Goal: Check status: Check status

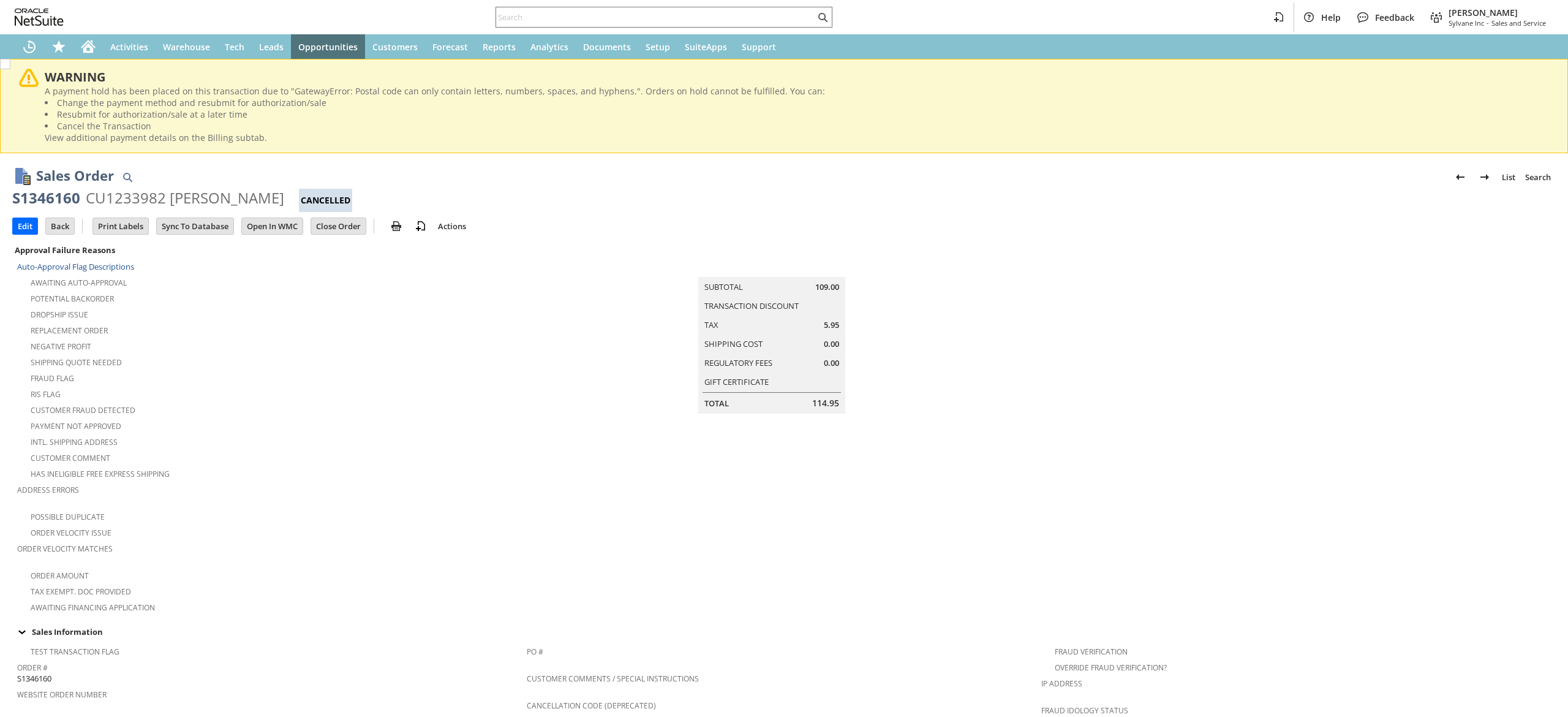
scroll to position [663, 0]
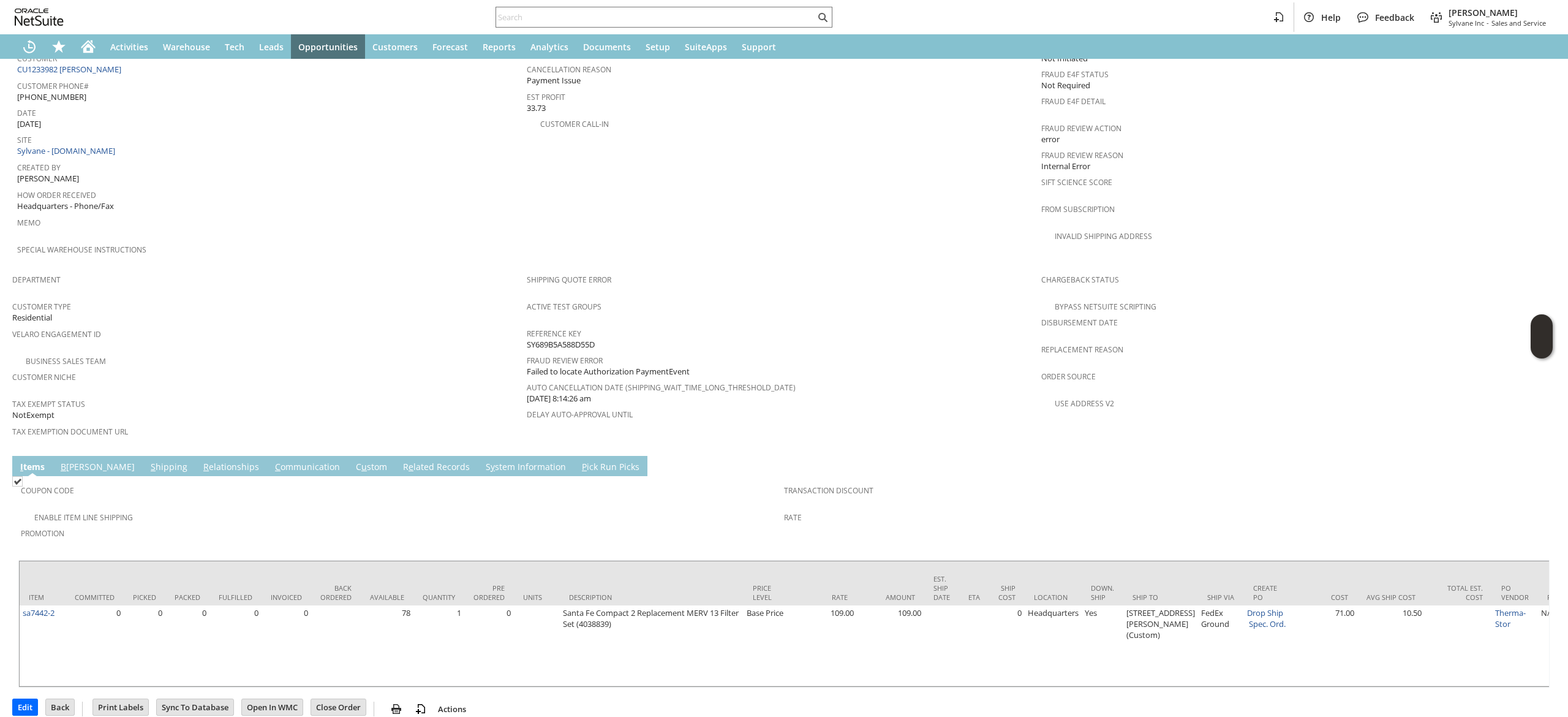
click at [142, 456] on td "S hipping" at bounding box center [168, 466] width 53 height 20
click at [148, 461] on link "S hipping" at bounding box center [169, 467] width 43 height 14
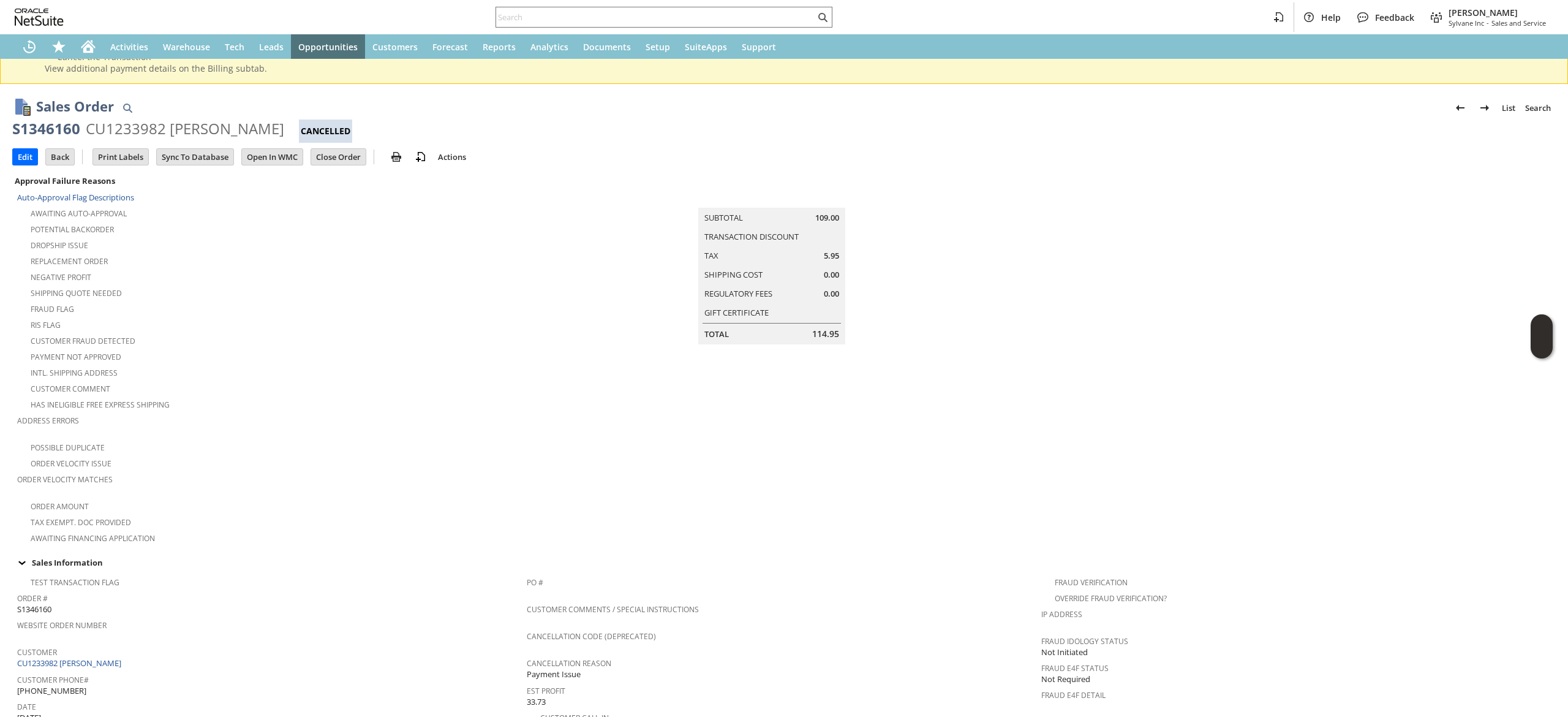
scroll to position [0, 0]
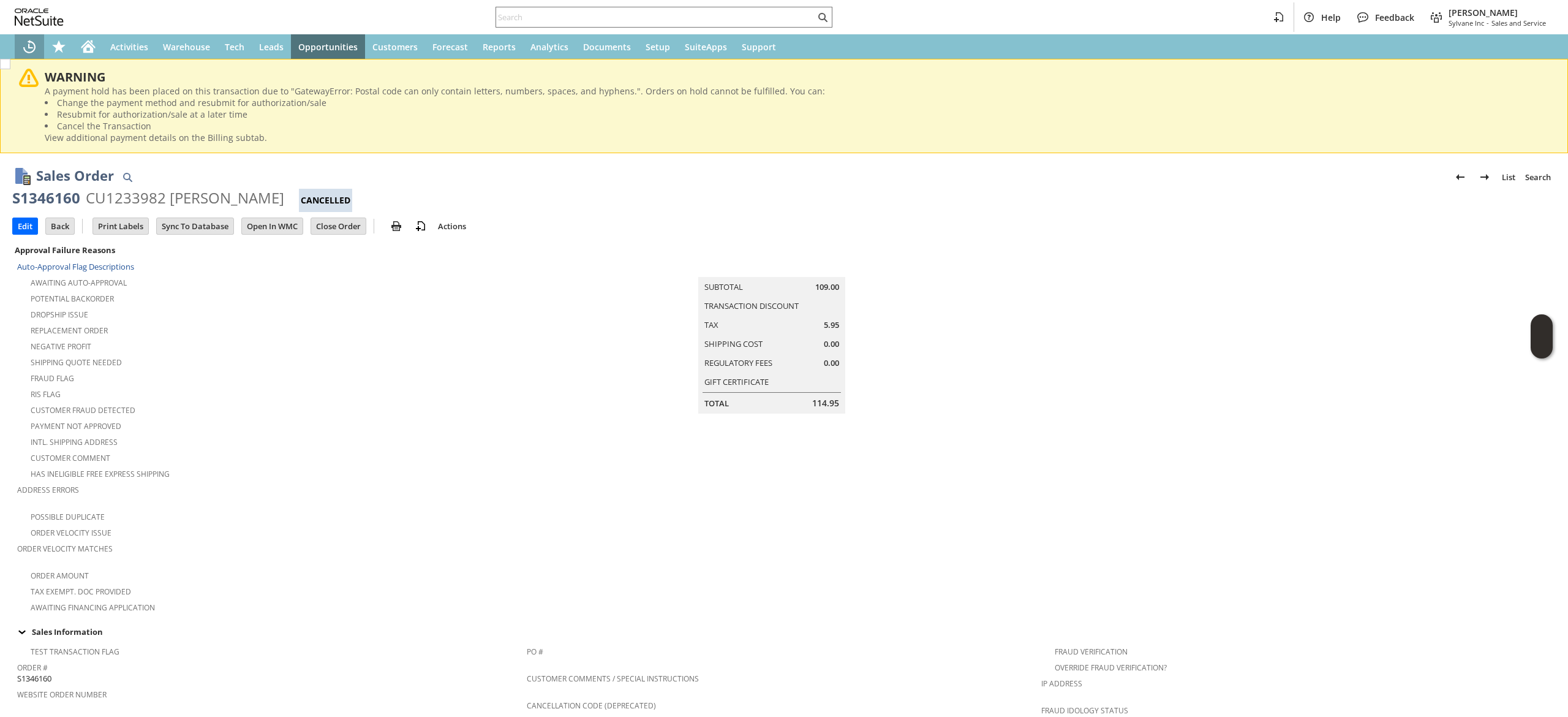
click at [20, 39] on div "Recent Records" at bounding box center [29, 47] width 29 height 25
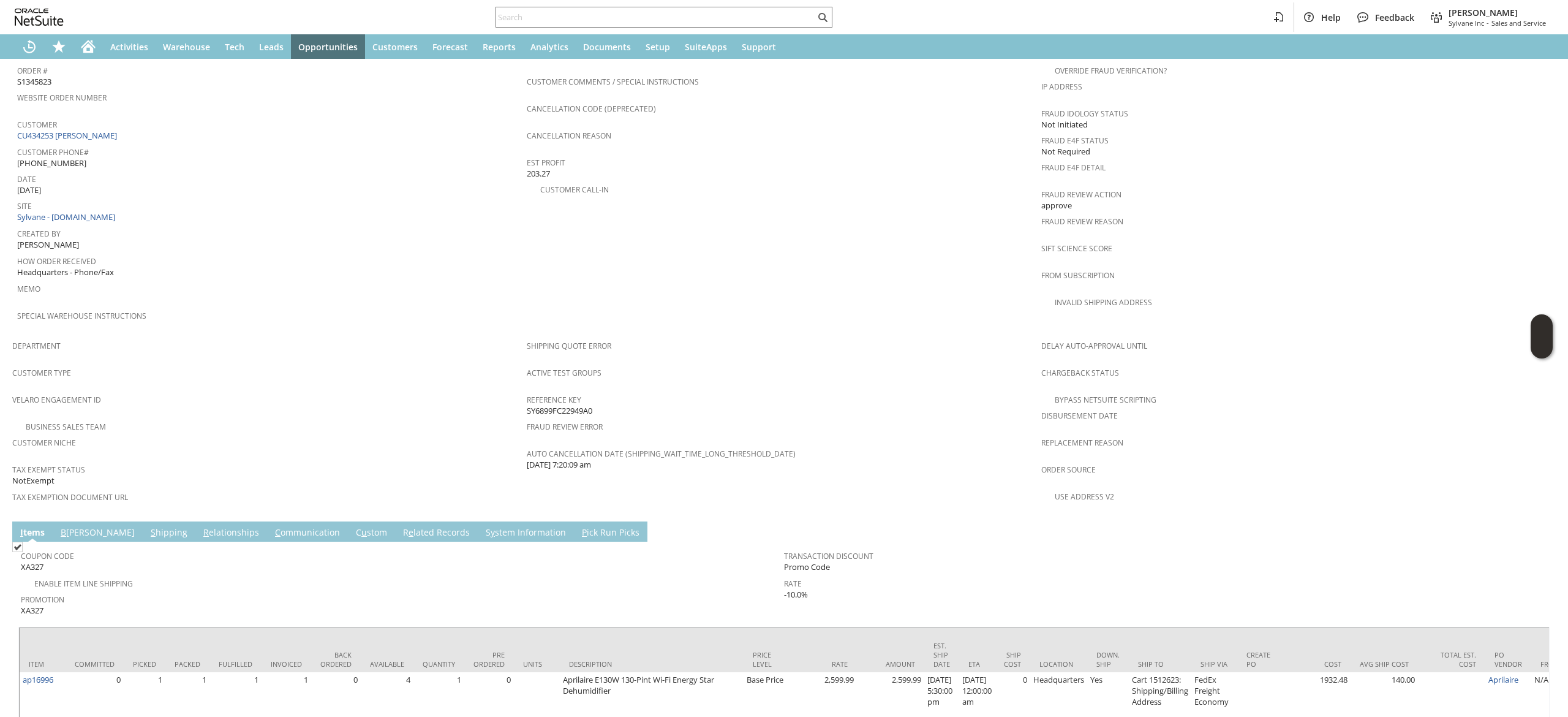
scroll to position [581, 0]
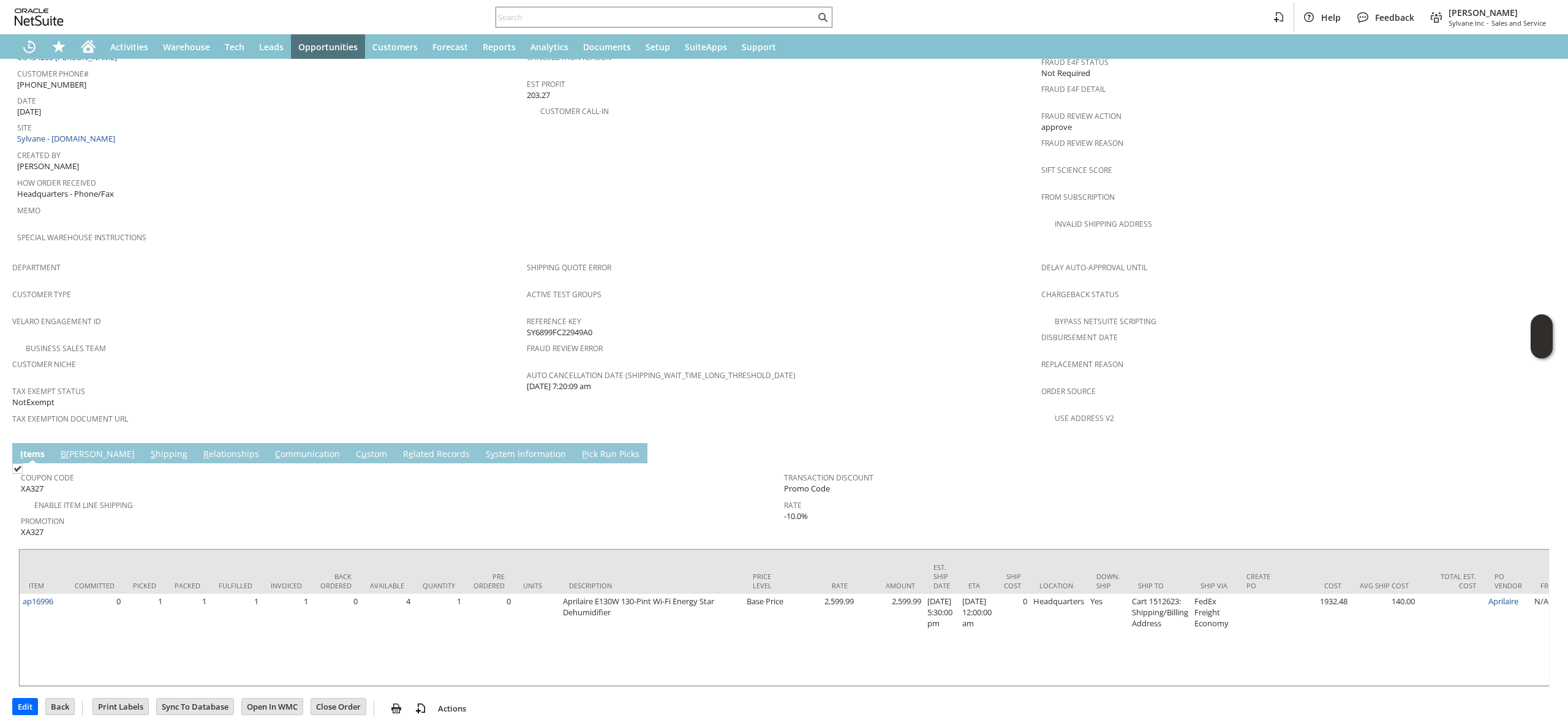
click at [148, 448] on link "S hipping" at bounding box center [169, 454] width 43 height 14
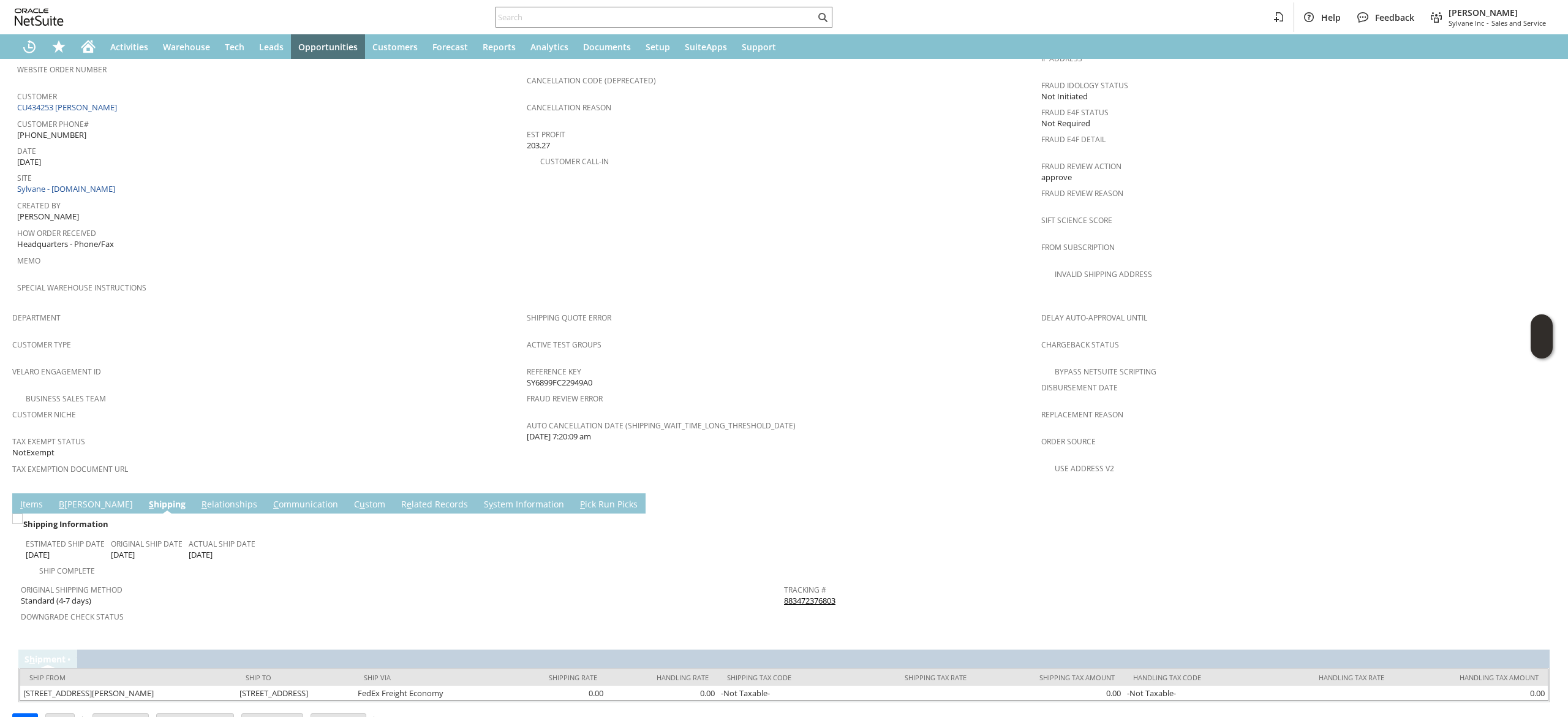
click at [791, 595] on link "883472376803" at bounding box center [809, 600] width 51 height 11
